Goal: Transaction & Acquisition: Book appointment/travel/reservation

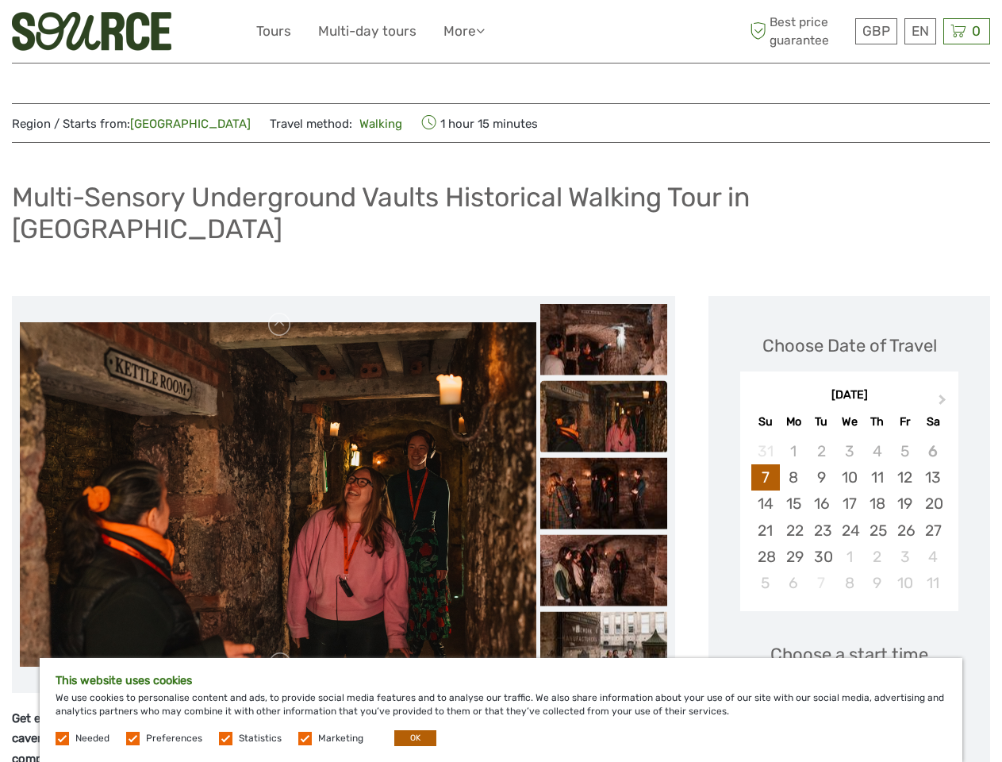
click at [501, 32] on ul "Tours Multi-day tours More Travel Articles Travel Articles" at bounding box center [382, 31] width 252 height 23
click at [466, 31] on link "More" at bounding box center [464, 31] width 41 height 23
click at [485, 30] on icon at bounding box center [480, 30] width 9 height 13
click at [876, 31] on span "GBP" at bounding box center [876, 31] width 28 height 16
click at [920, 31] on div "EN English Español Deutsch" at bounding box center [920, 31] width 32 height 26
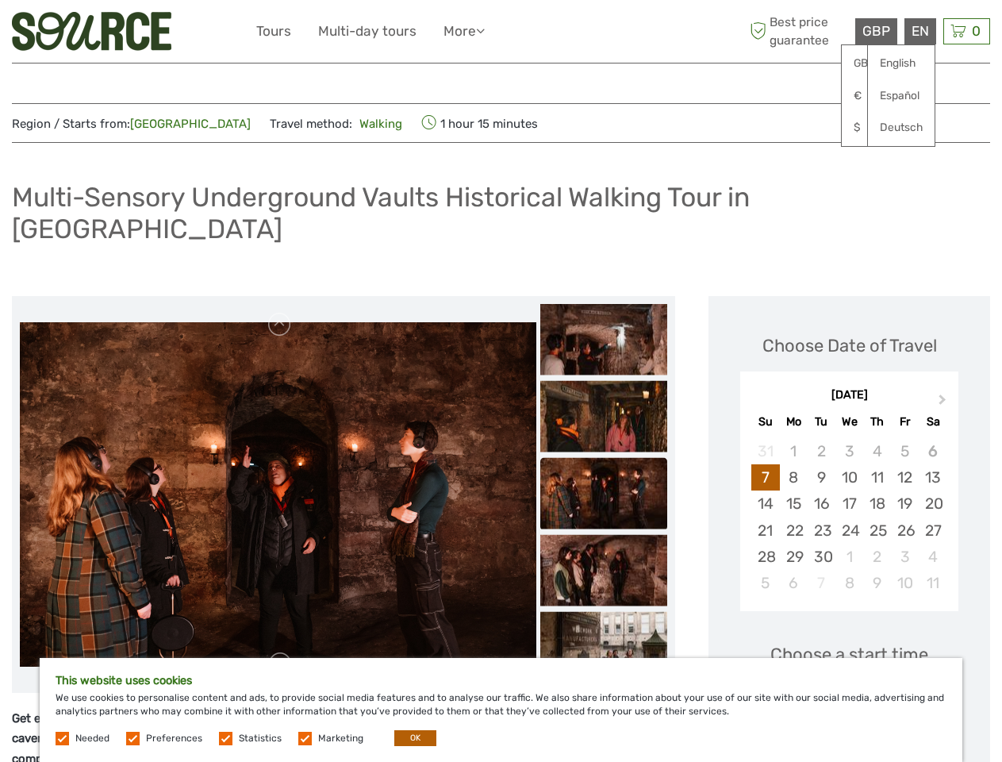
click at [966, 31] on div "0 Items Total £0.00 Checkout The shopping cart is empty." at bounding box center [966, 31] width 47 height 26
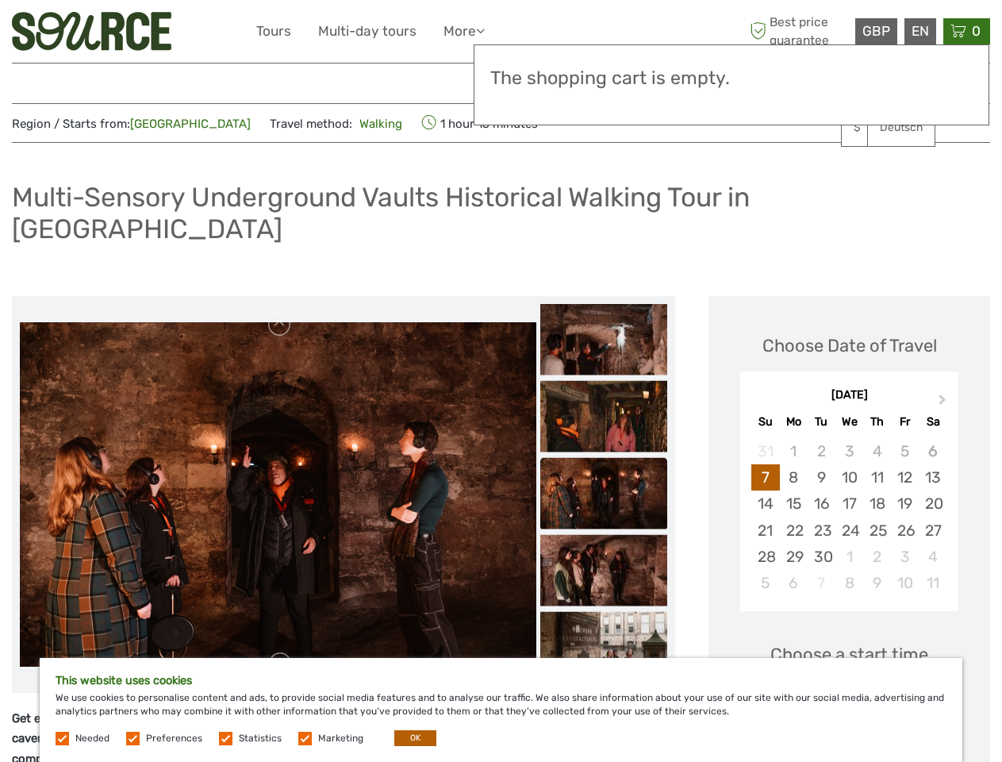
click at [278, 462] on img at bounding box center [278, 494] width 517 height 344
click at [280, 312] on link at bounding box center [279, 324] width 25 height 25
click at [280, 651] on link at bounding box center [279, 663] width 25 height 25
click at [604, 307] on img at bounding box center [603, 338] width 127 height 71
